Goal: Transaction & Acquisition: Purchase product/service

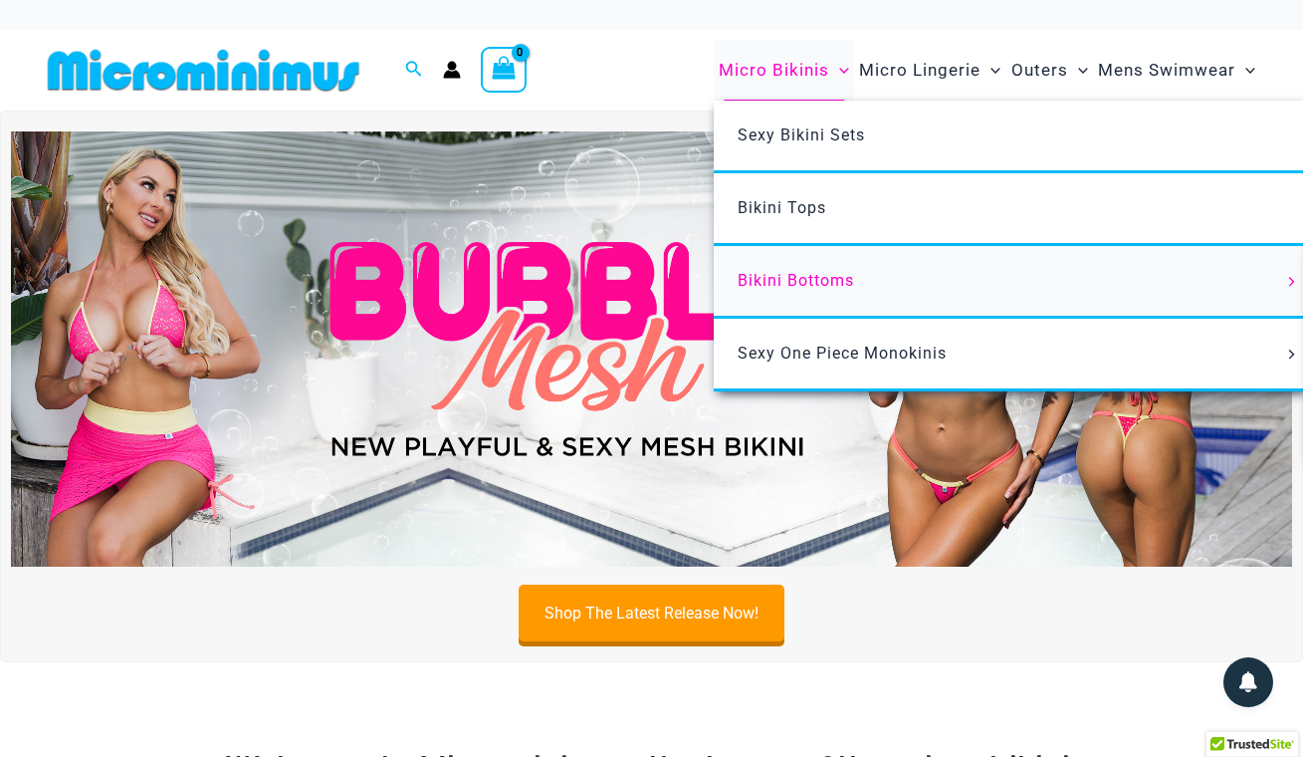
click at [774, 275] on span "Bikini Bottoms" at bounding box center [796, 280] width 117 height 19
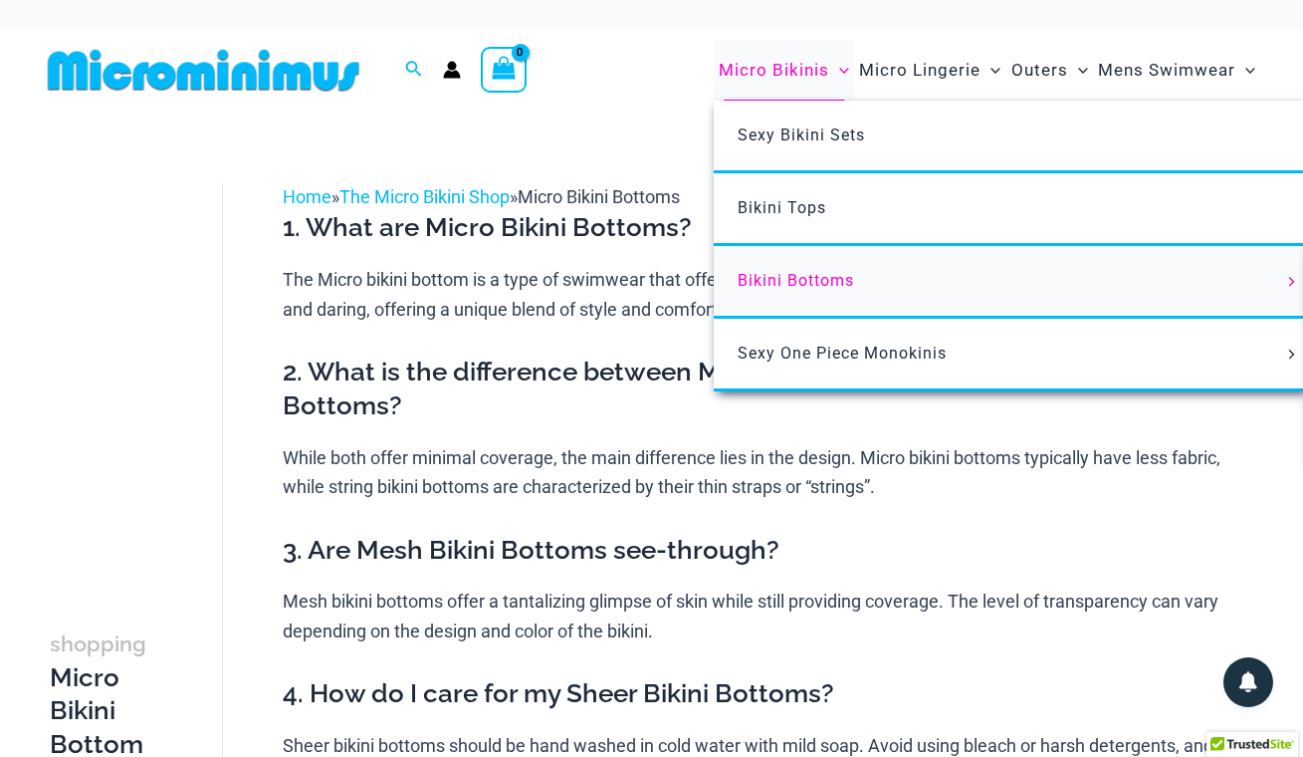
click at [1294, 280] on icon "Menu Toggle" at bounding box center [1293, 282] width 10 height 10
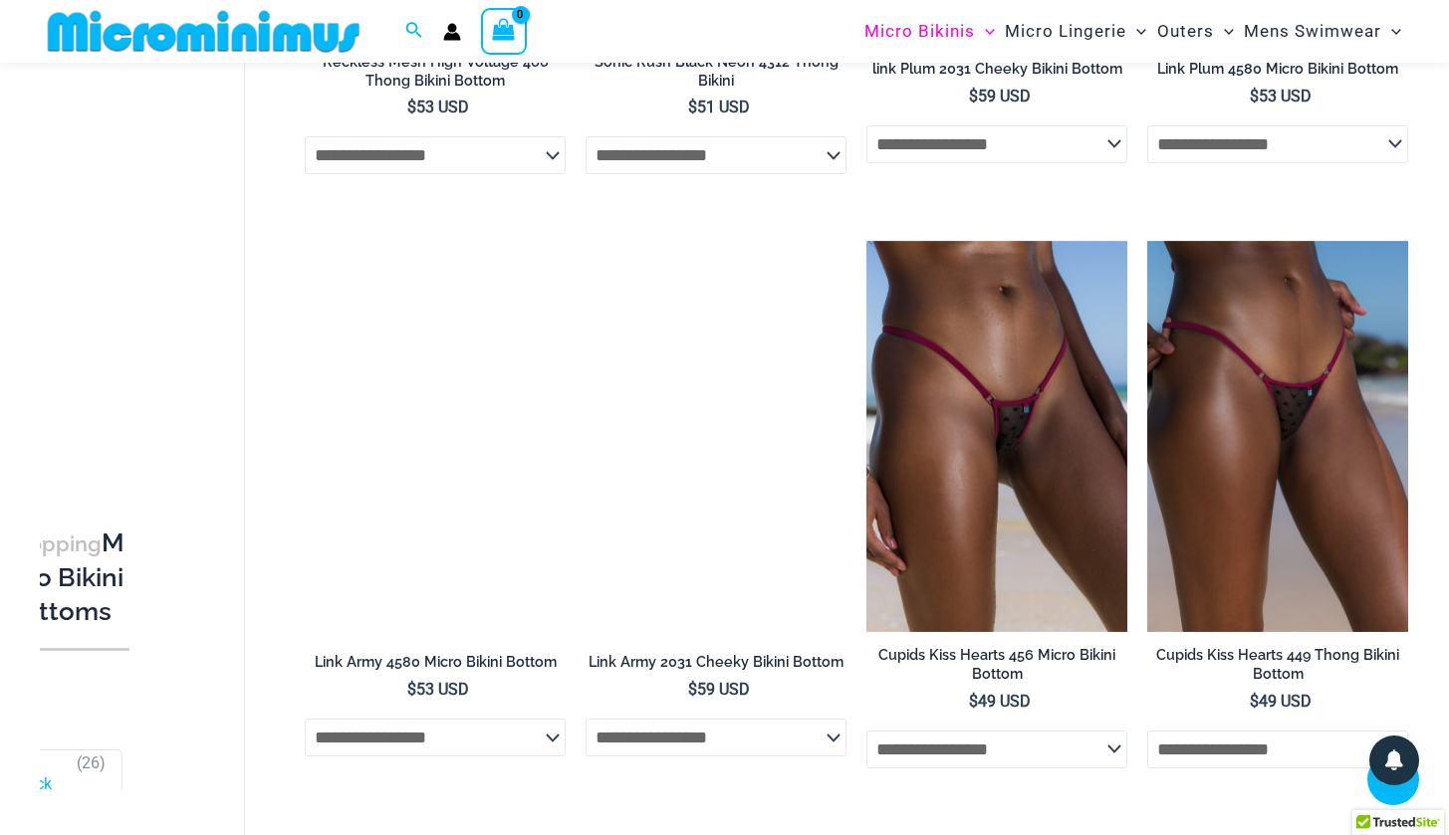
scroll to position [5063, 0]
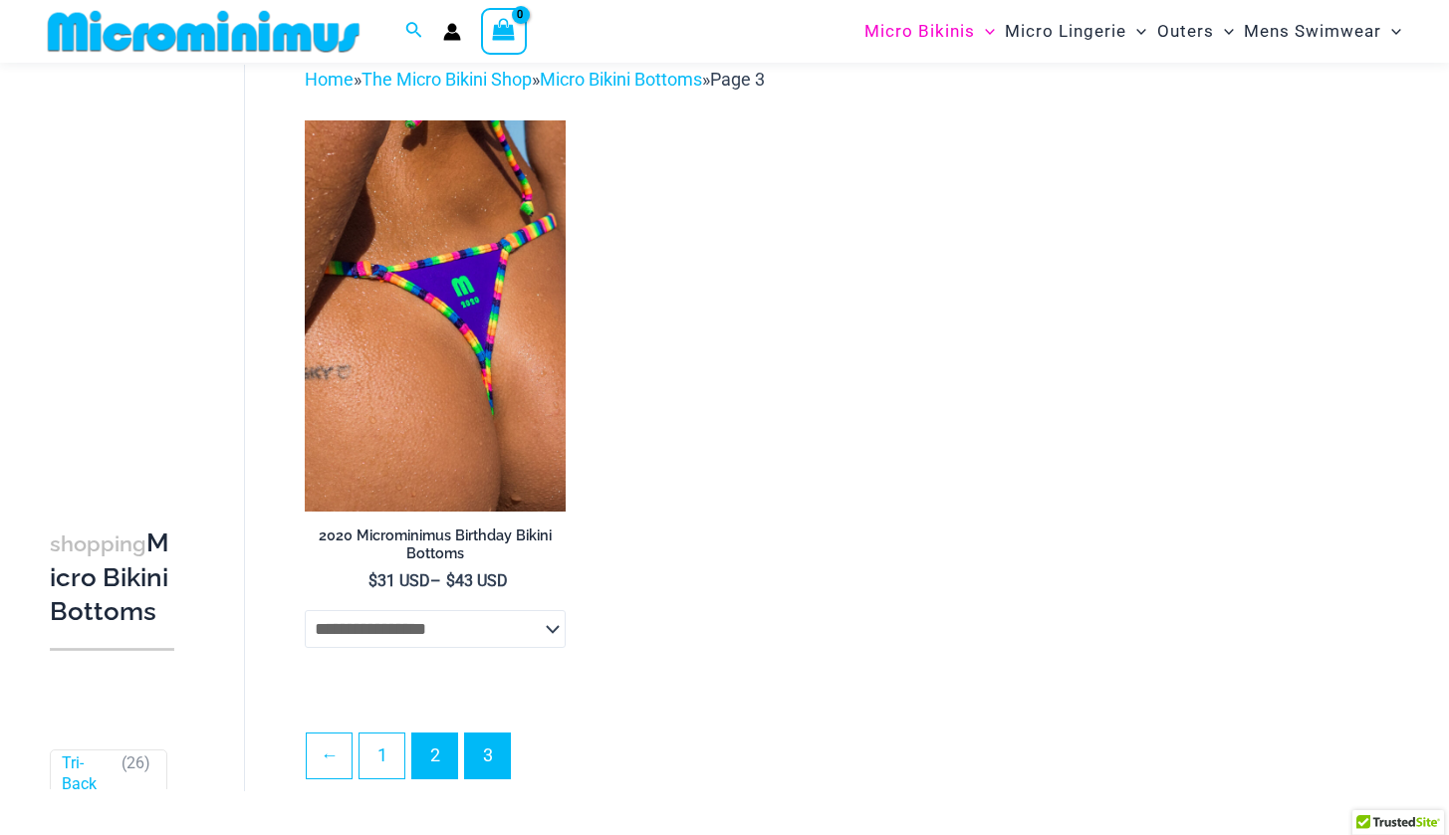
scroll to position [98, 0]
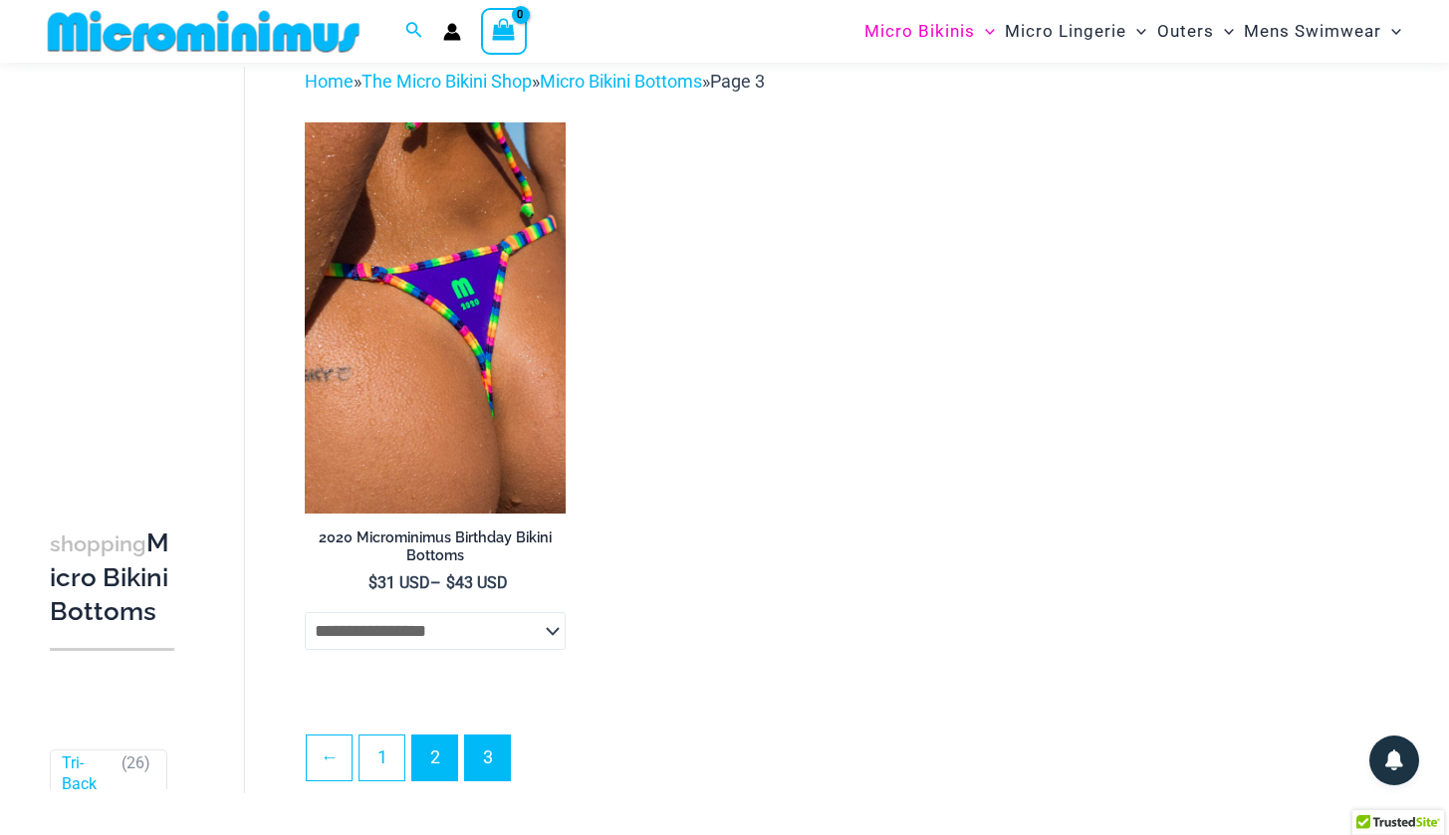
click at [432, 754] on link "2" at bounding box center [434, 758] width 45 height 45
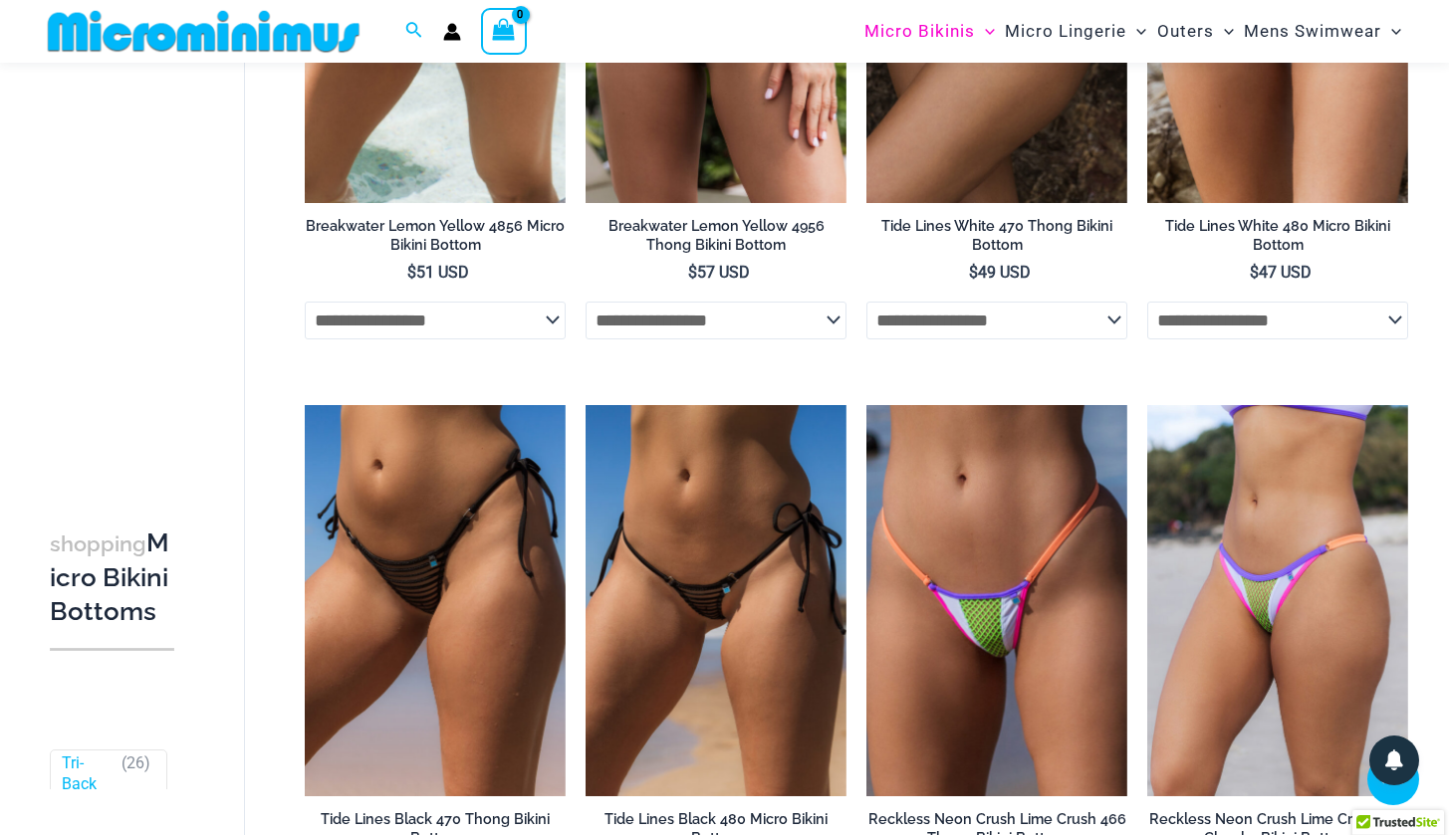
scroll to position [2193, 0]
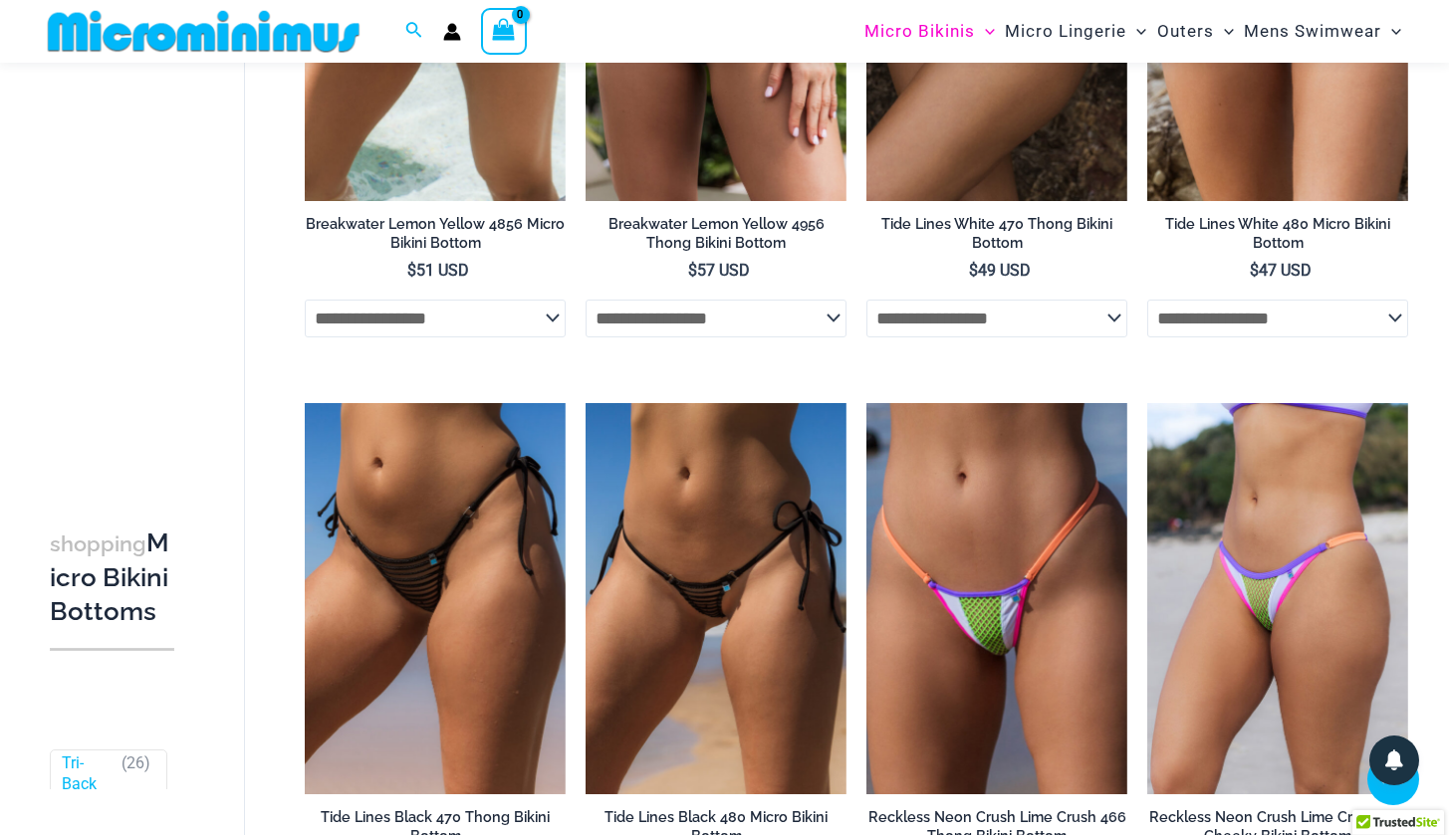
click at [1142, 654] on ul "**********" at bounding box center [856, 402] width 1103 height 4751
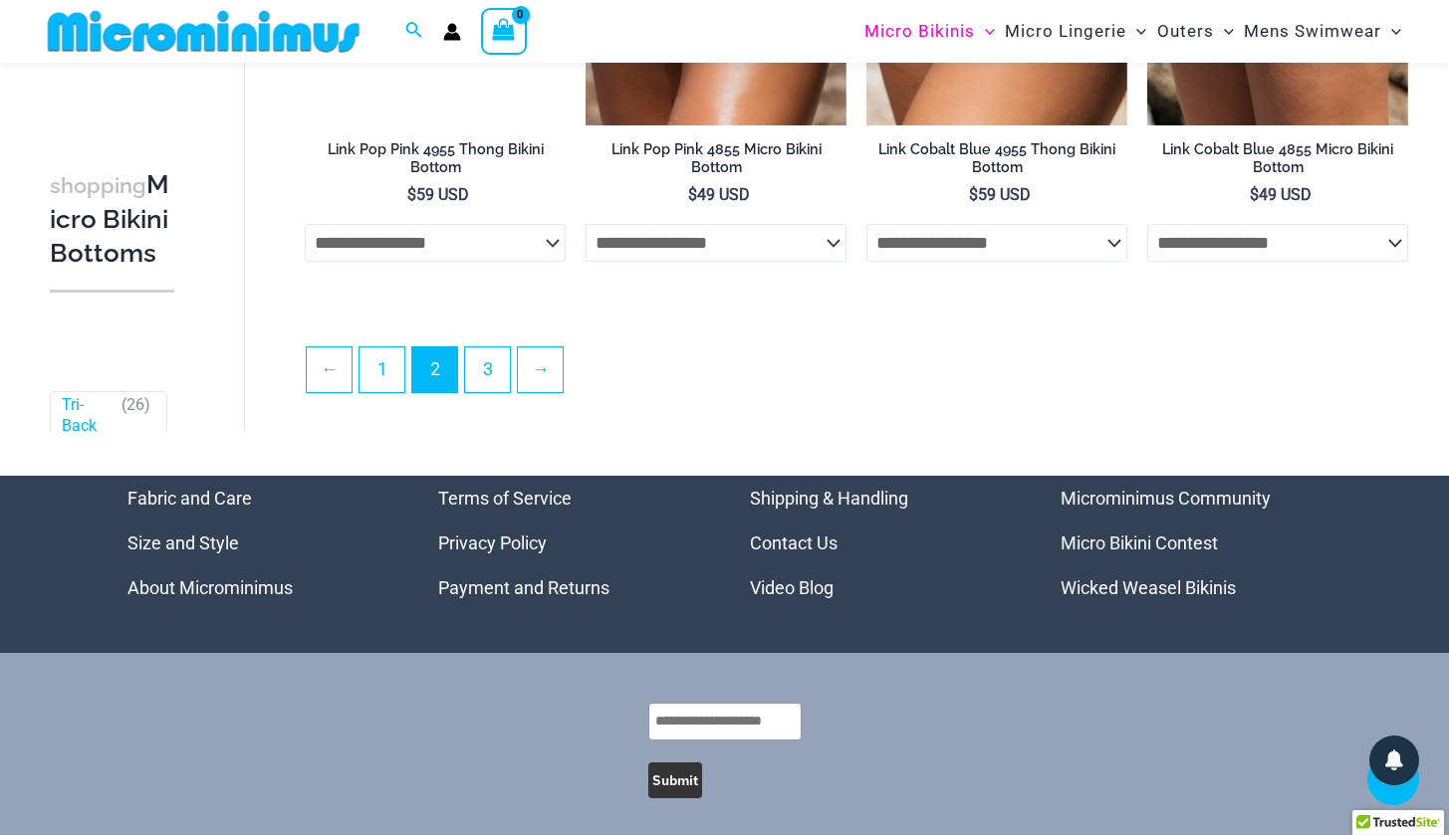
scroll to position [4650, 0]
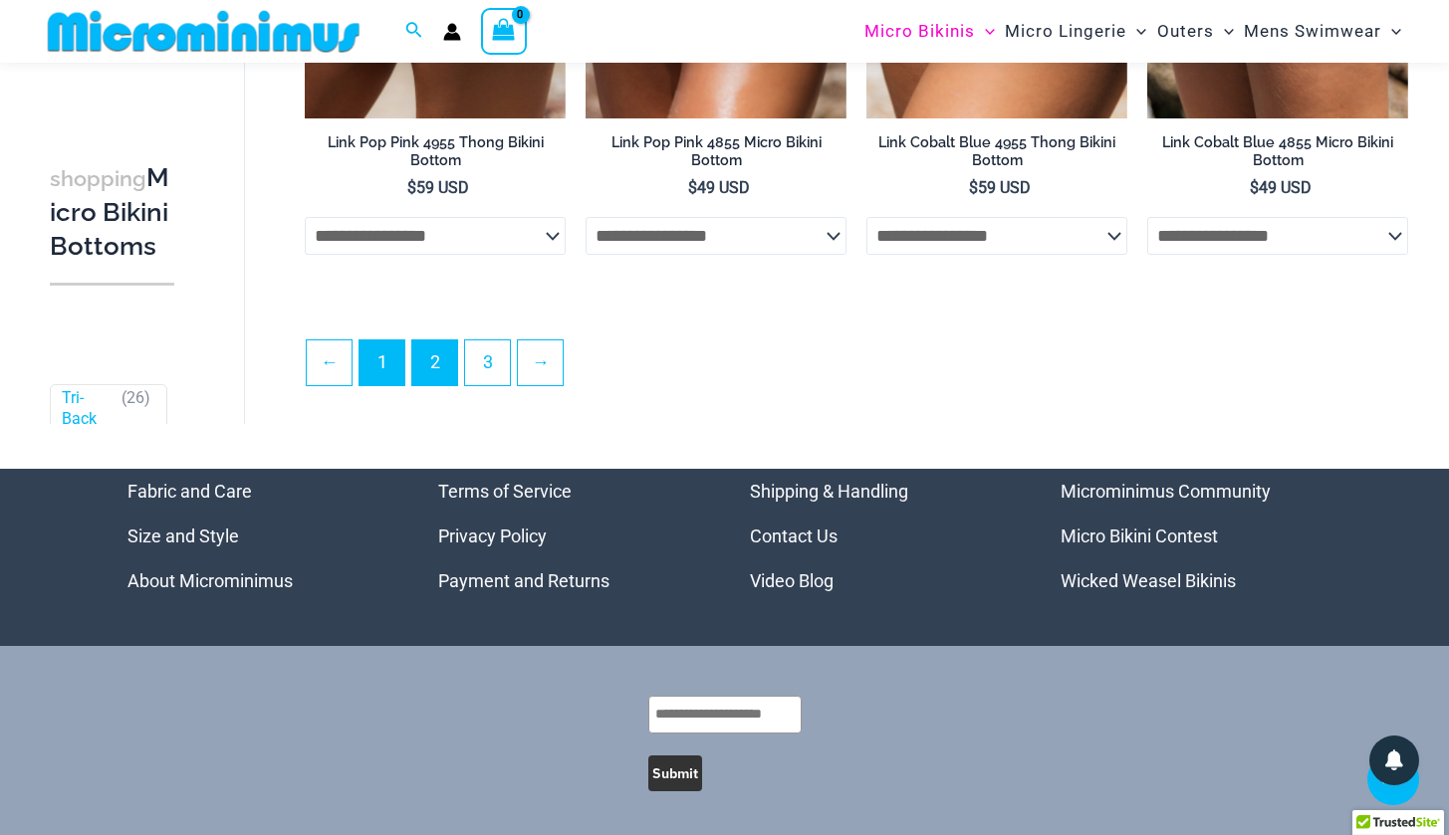
click at [386, 370] on link "1" at bounding box center [381, 363] width 45 height 45
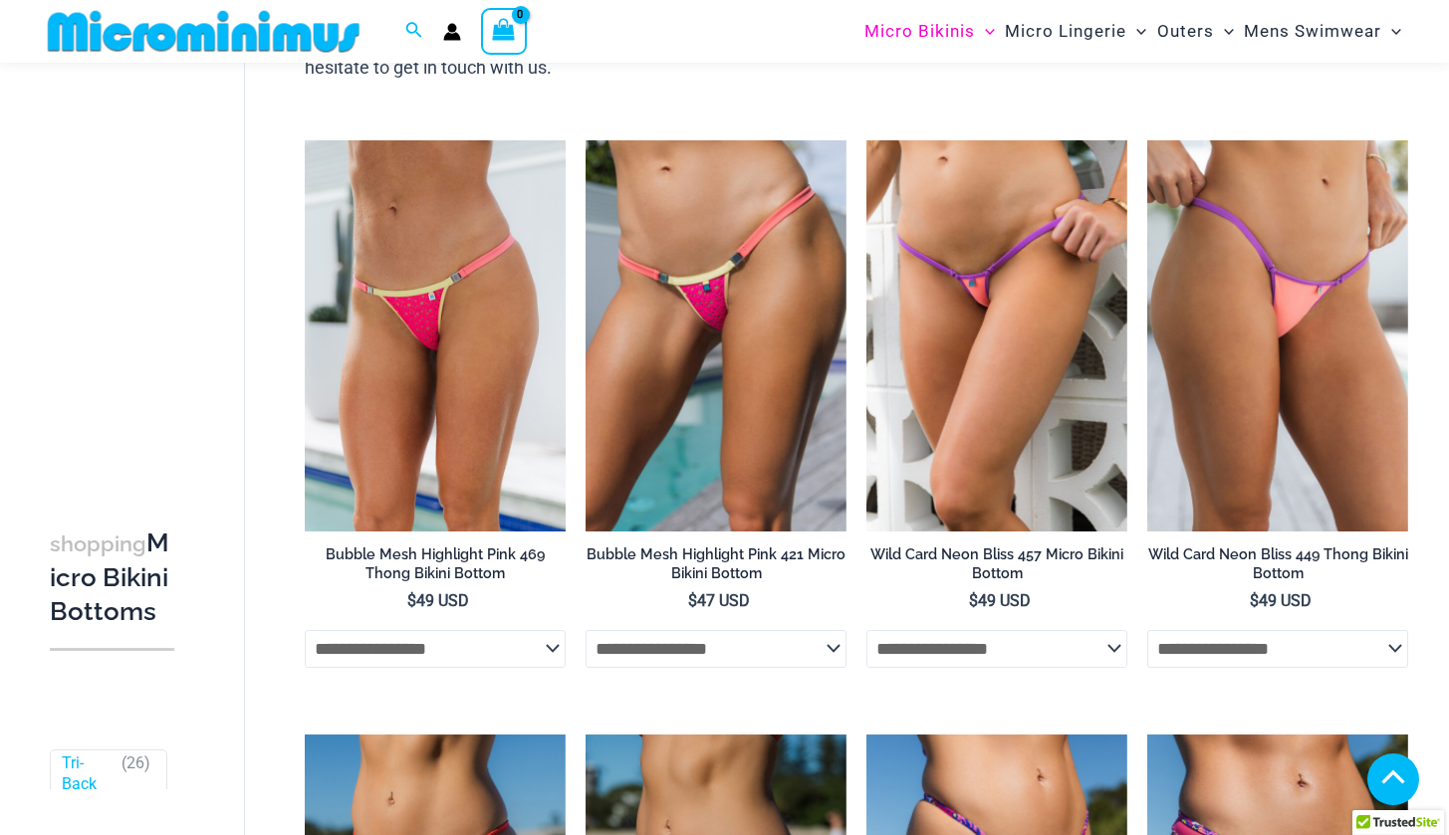
scroll to position [998, 0]
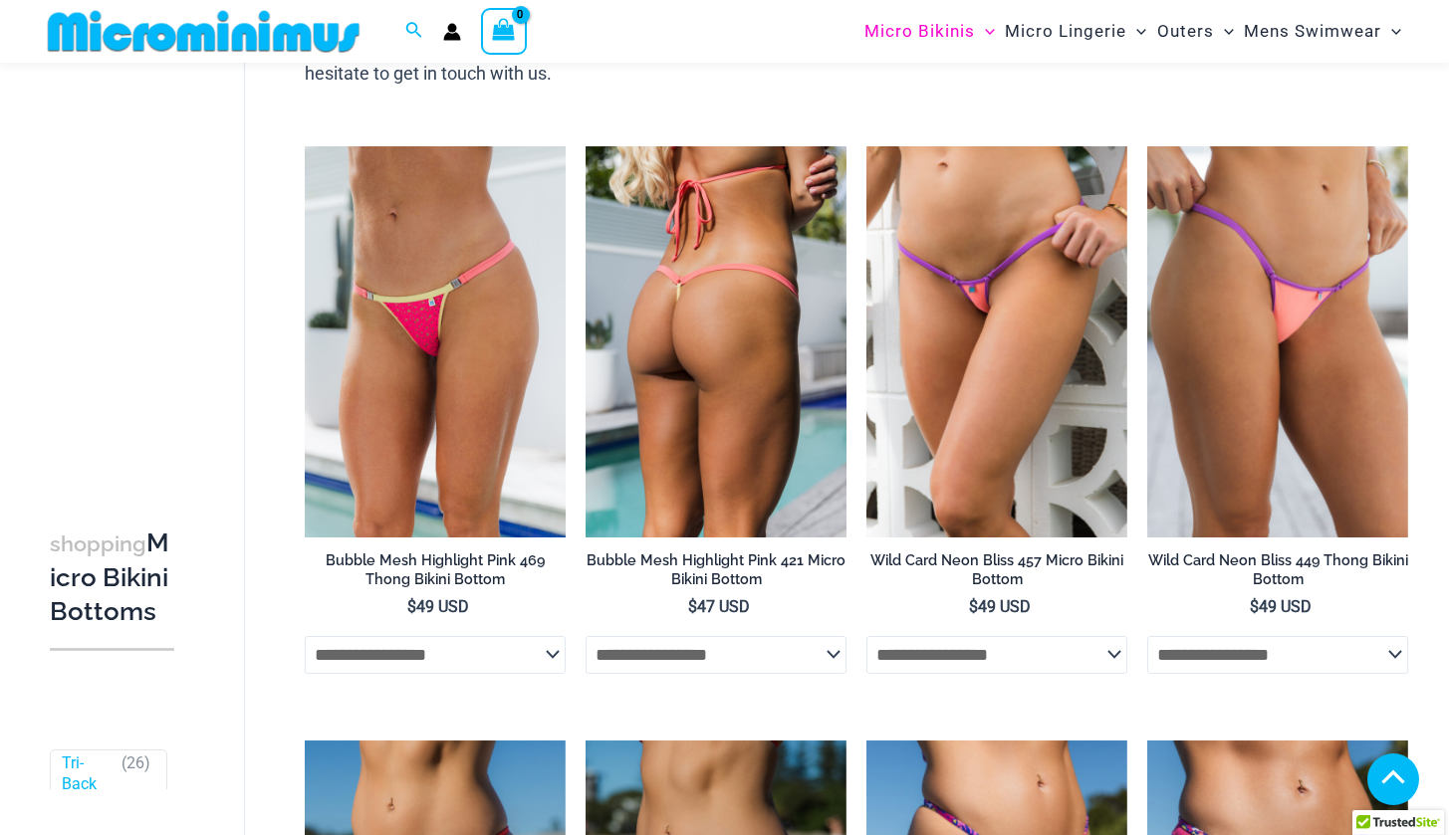
click at [651, 386] on img at bounding box center [716, 341] width 261 height 391
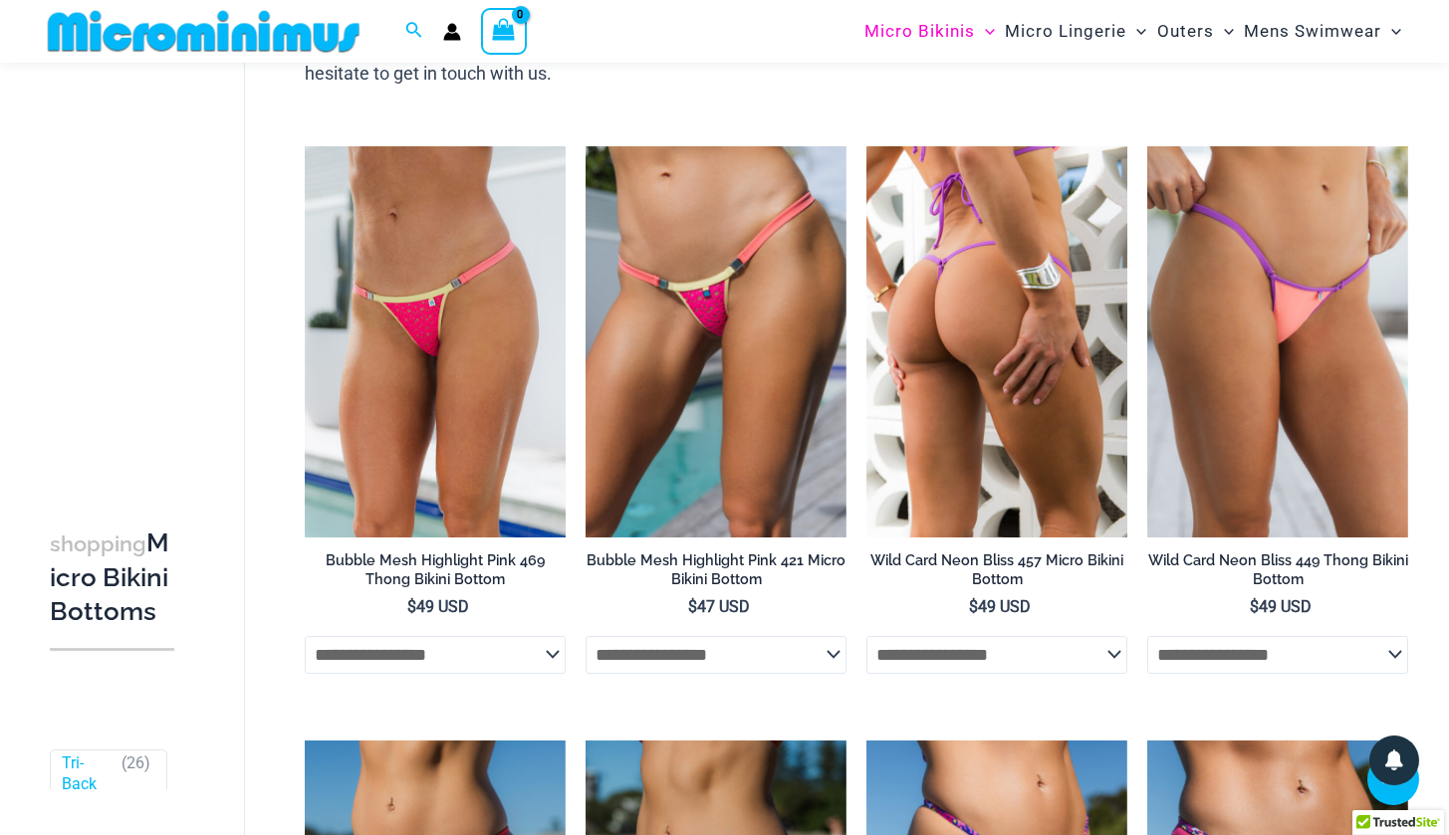
click at [911, 323] on img at bounding box center [996, 341] width 261 height 391
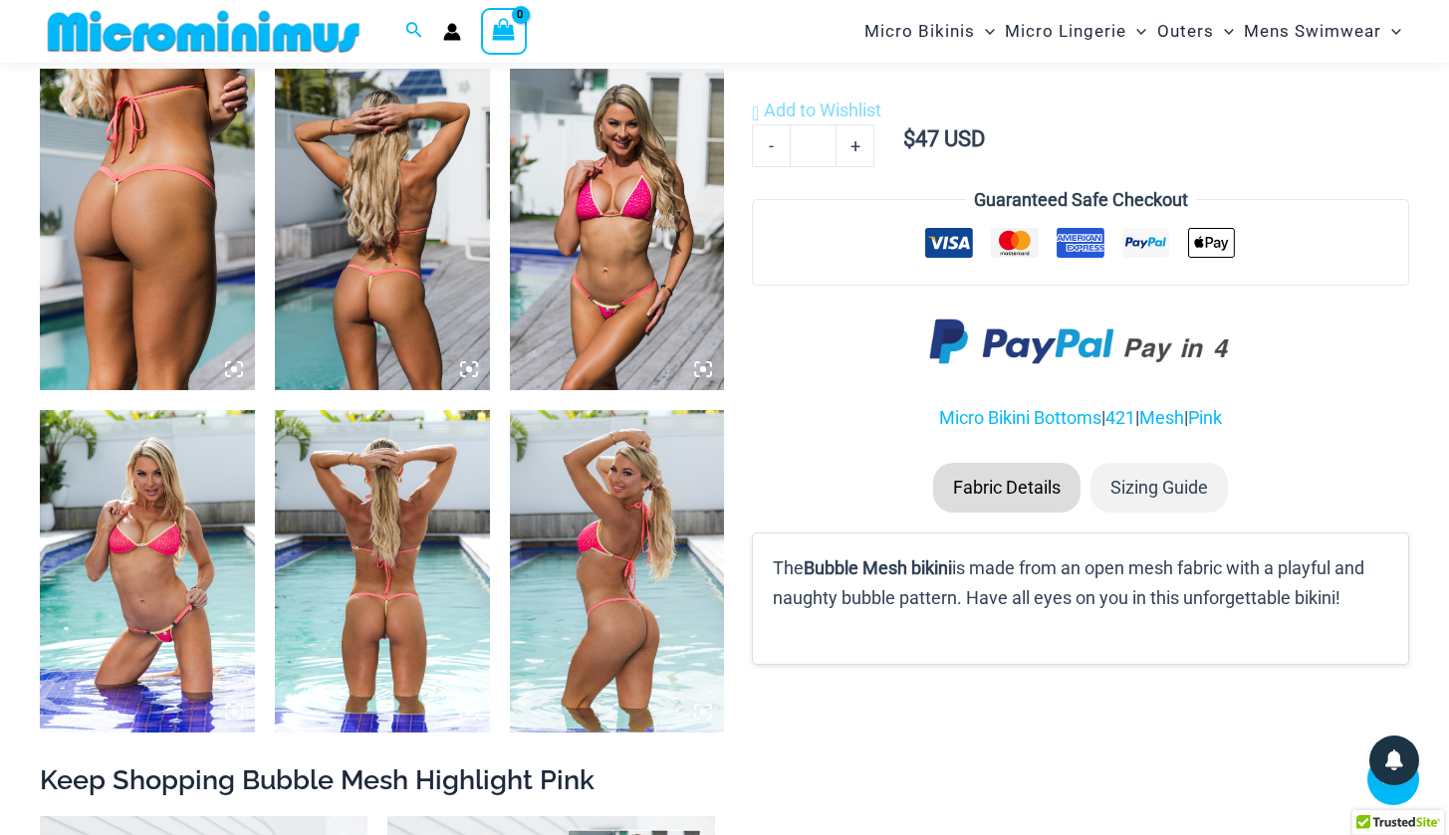
scroll to position [1158, 0]
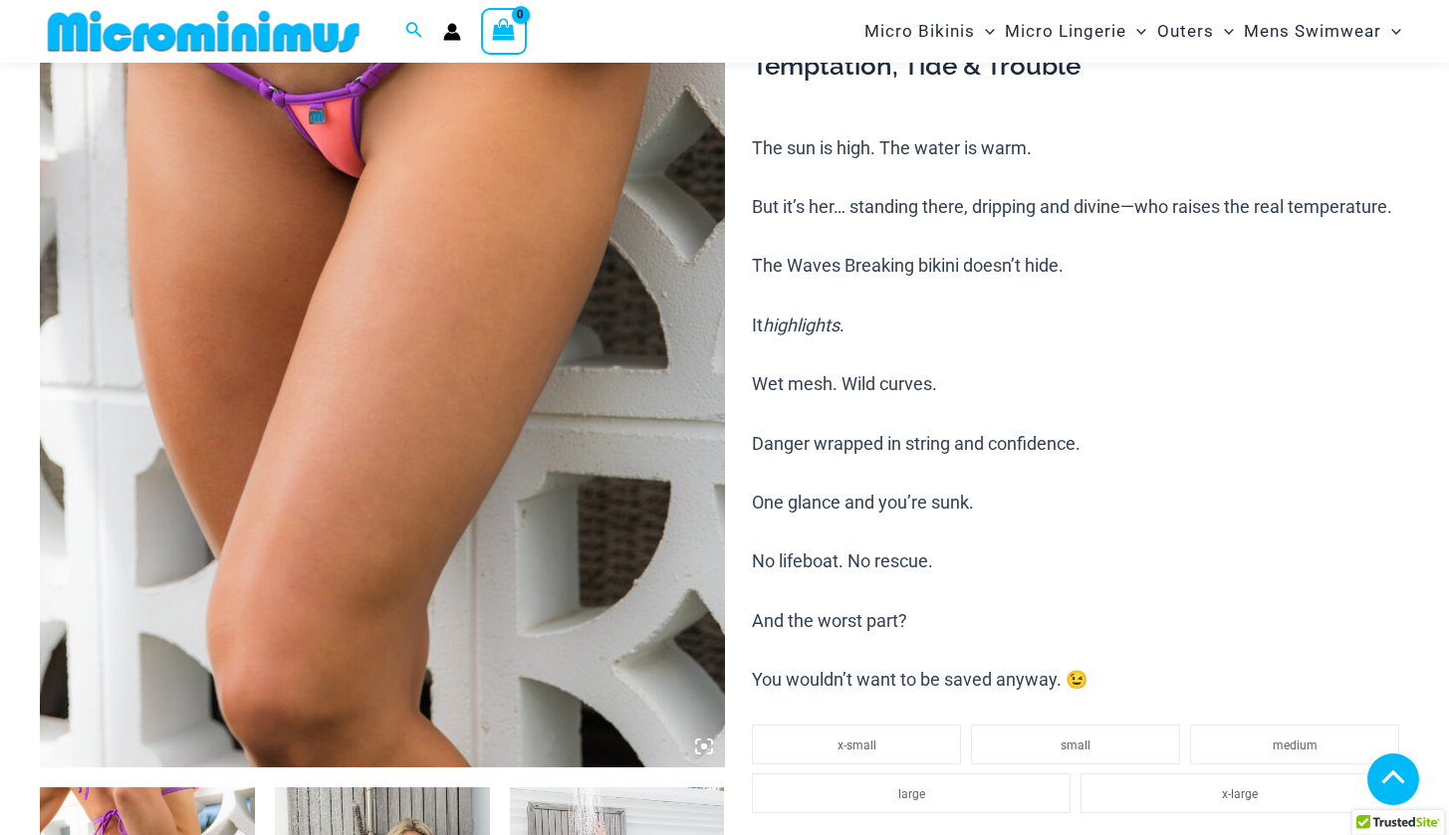
scroll to position [443, 0]
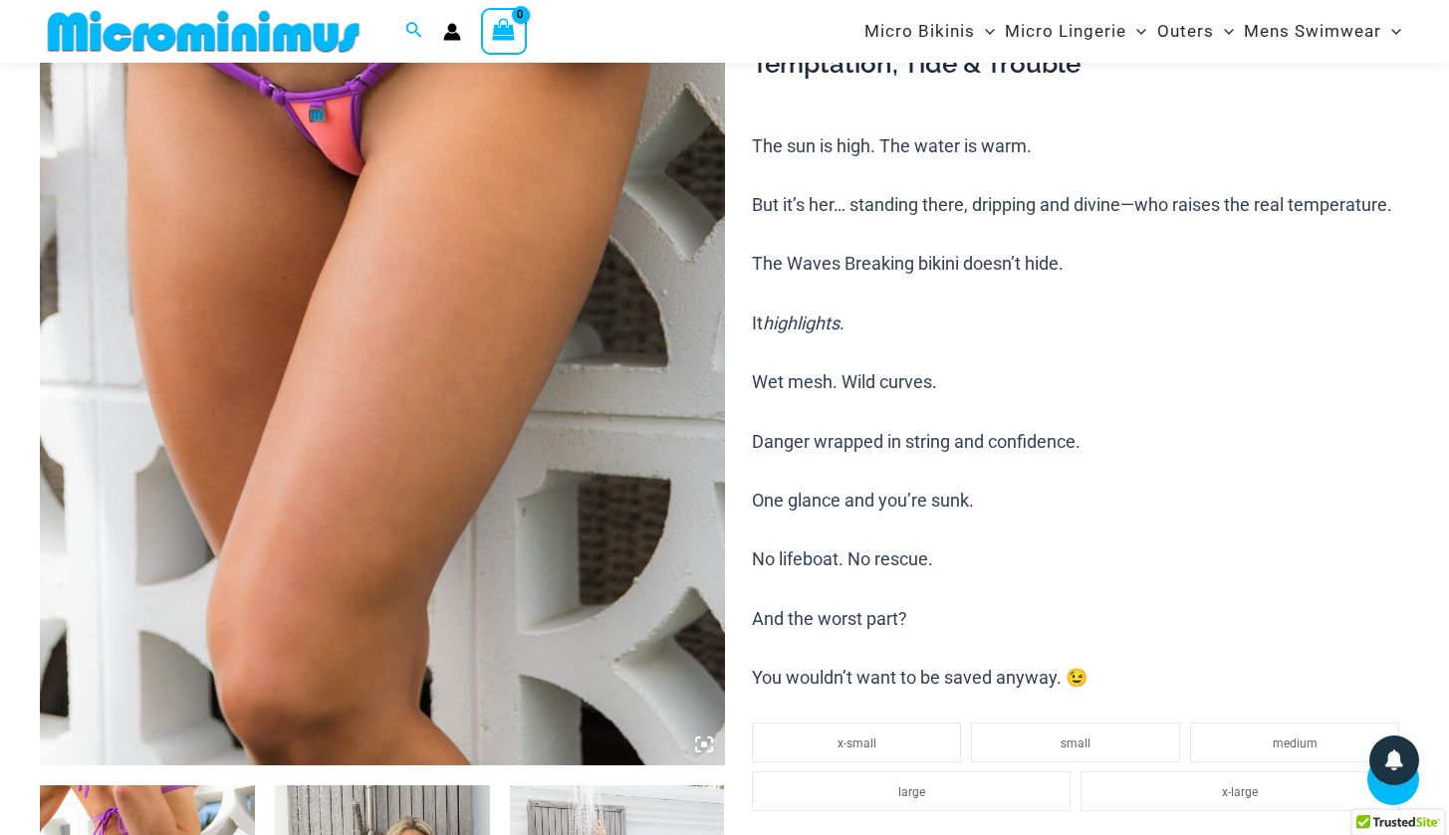
click at [703, 742] on icon at bounding box center [704, 745] width 6 height 6
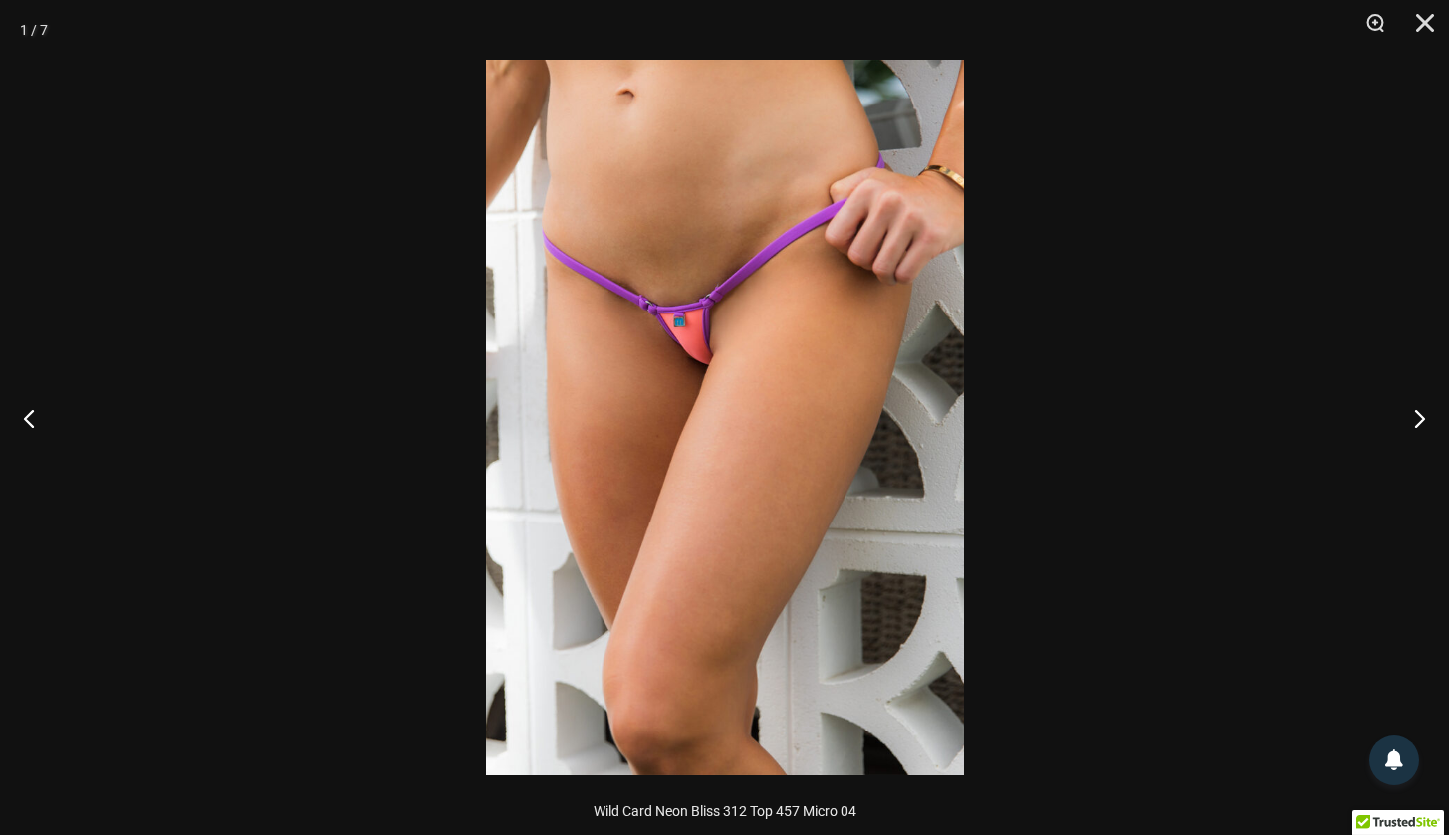
click at [791, 444] on img at bounding box center [725, 418] width 478 height 716
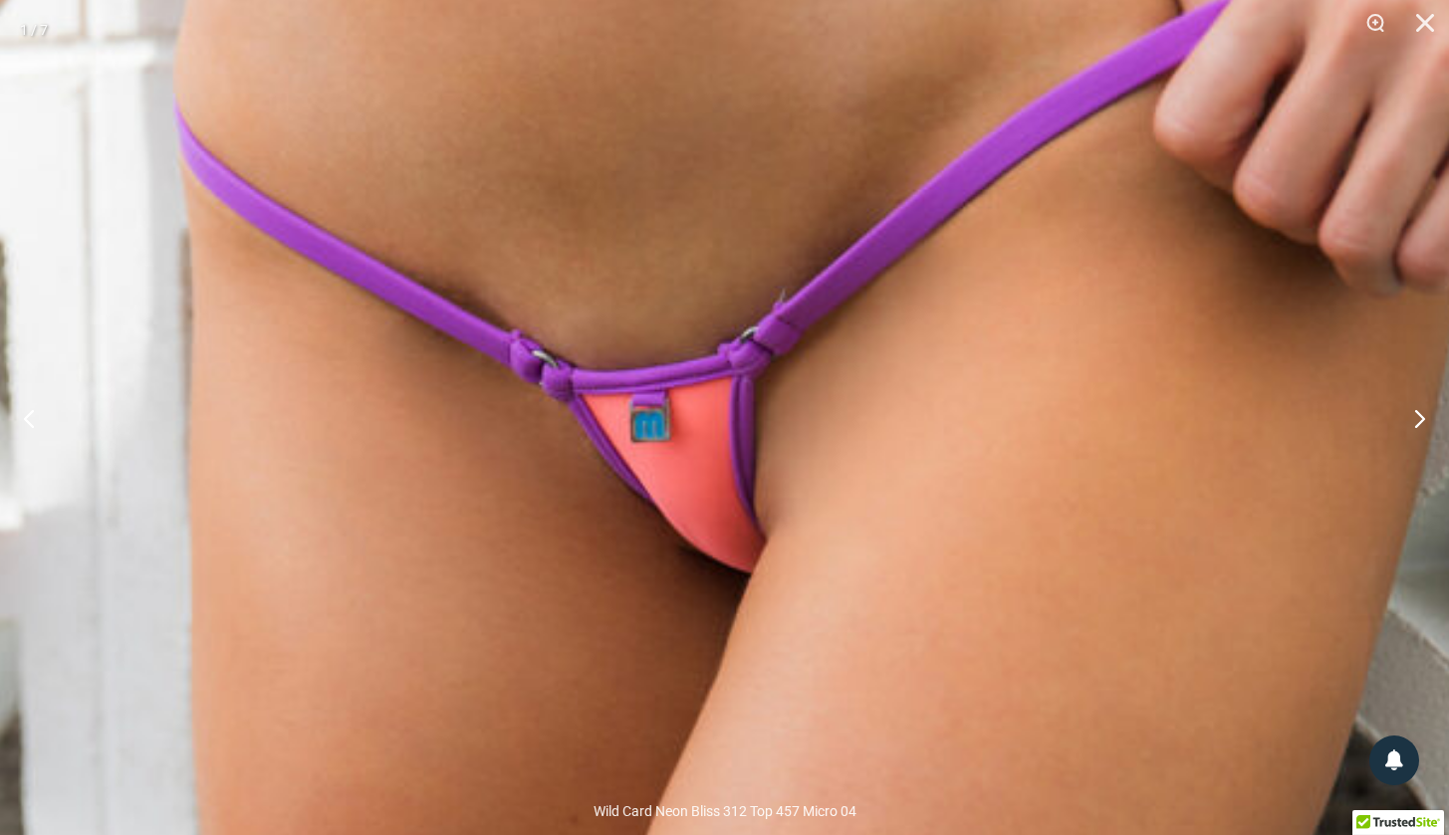
click at [1034, 317] on img at bounding box center [807, 755] width 1655 height 2481
